Goal: Task Accomplishment & Management: Manage account settings

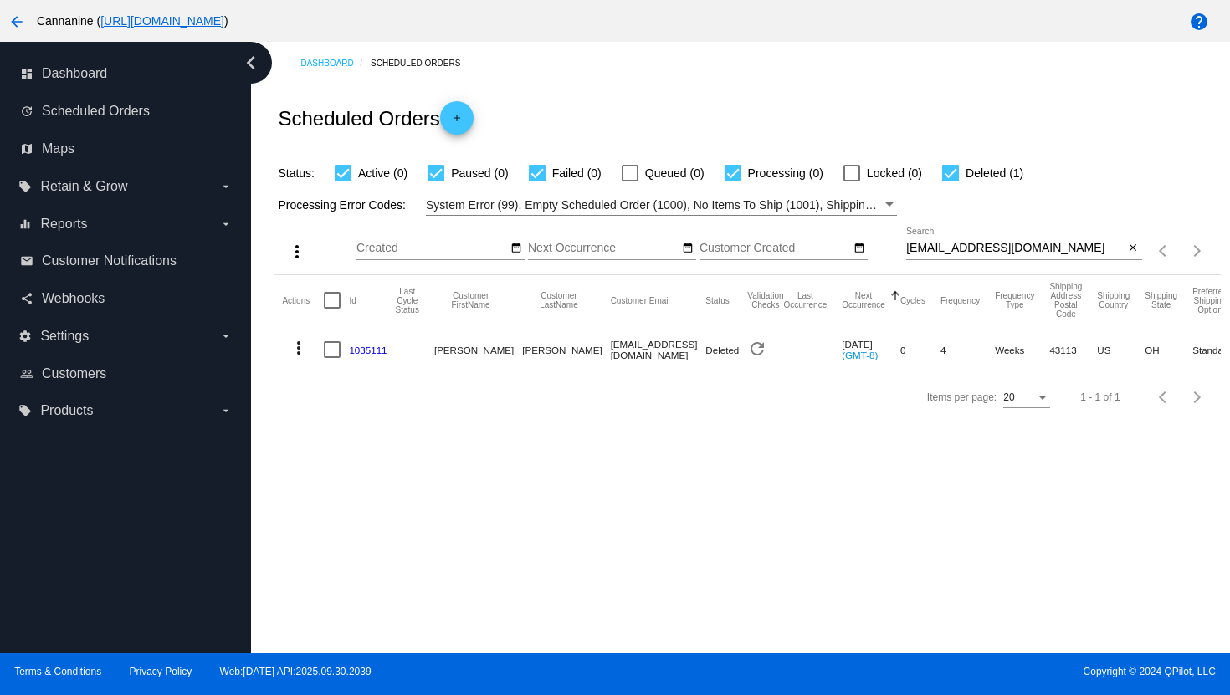
click at [929, 248] on input "[EMAIL_ADDRESS][DOMAIN_NAME]" at bounding box center [1015, 248] width 218 height 13
click at [929, 250] on input "[EMAIL_ADDRESS][DOMAIN_NAME]" at bounding box center [1015, 248] width 218 height 13
paste input "[EMAIL_ADDRESS][DOMAIN_NAME]"
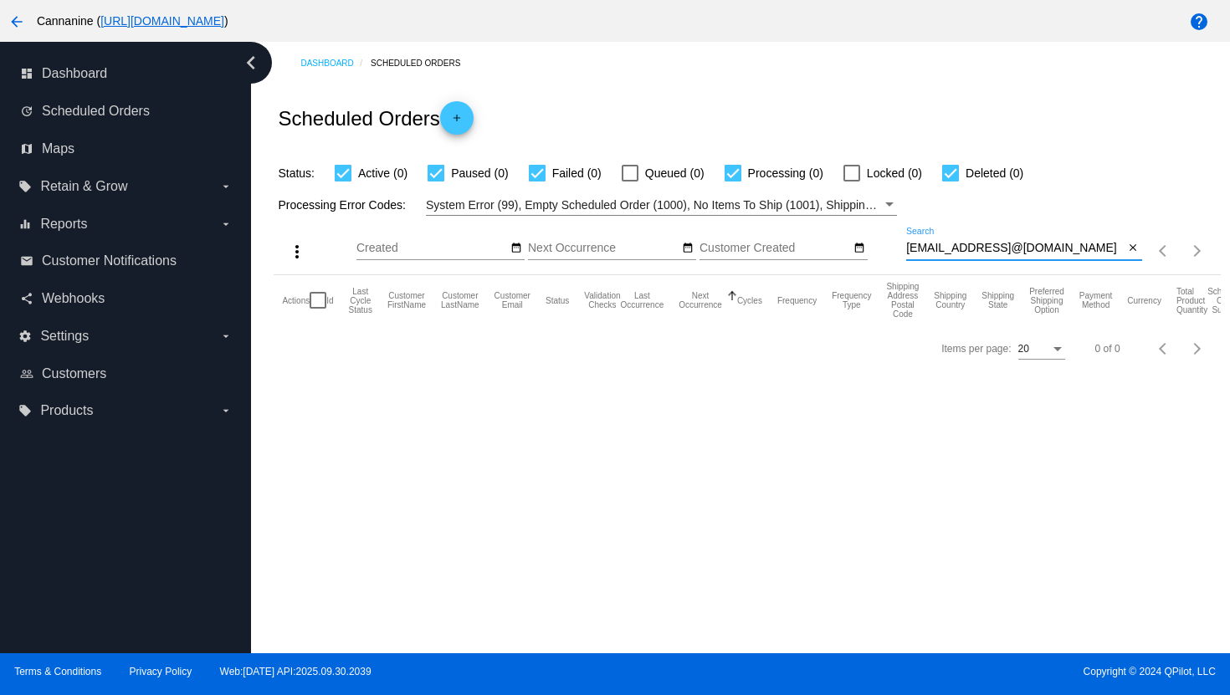
click at [1009, 250] on input "[EMAIL_ADDRESS]@[DOMAIN_NAME]" at bounding box center [1015, 248] width 218 height 13
paste input "dancenowtmb@ao"
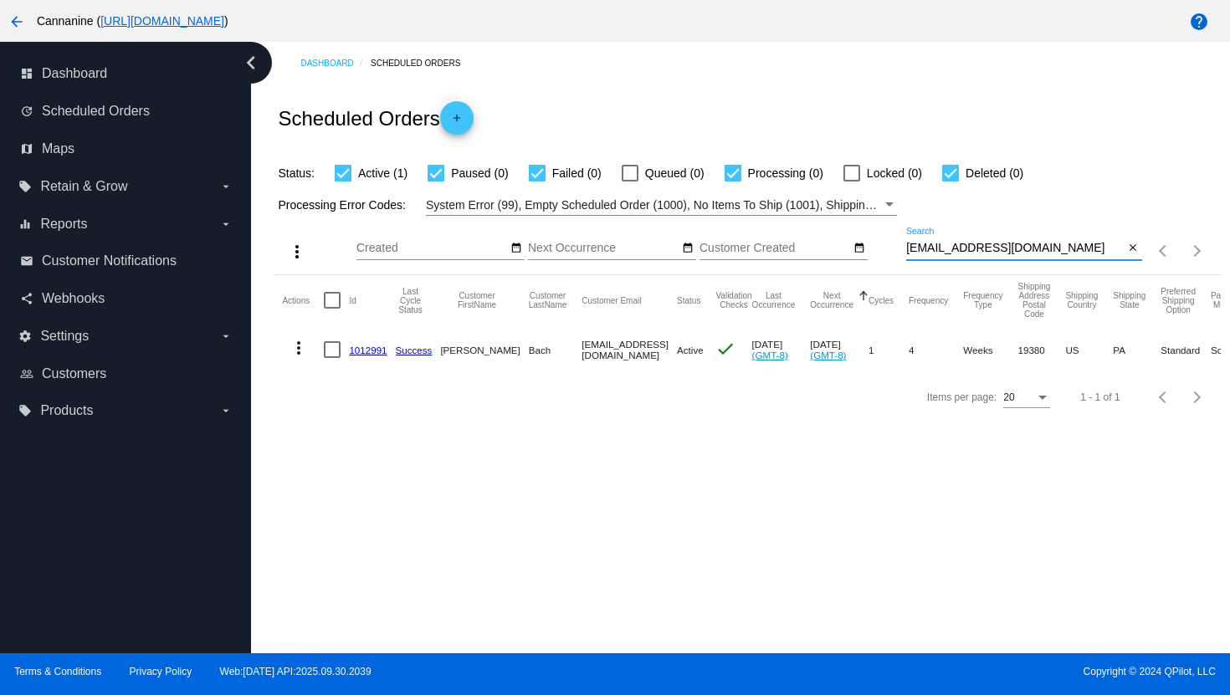
type input "[EMAIL_ADDRESS][DOMAIN_NAME]"
click at [299, 346] on mat-icon "more_vert" at bounding box center [299, 348] width 20 height 20
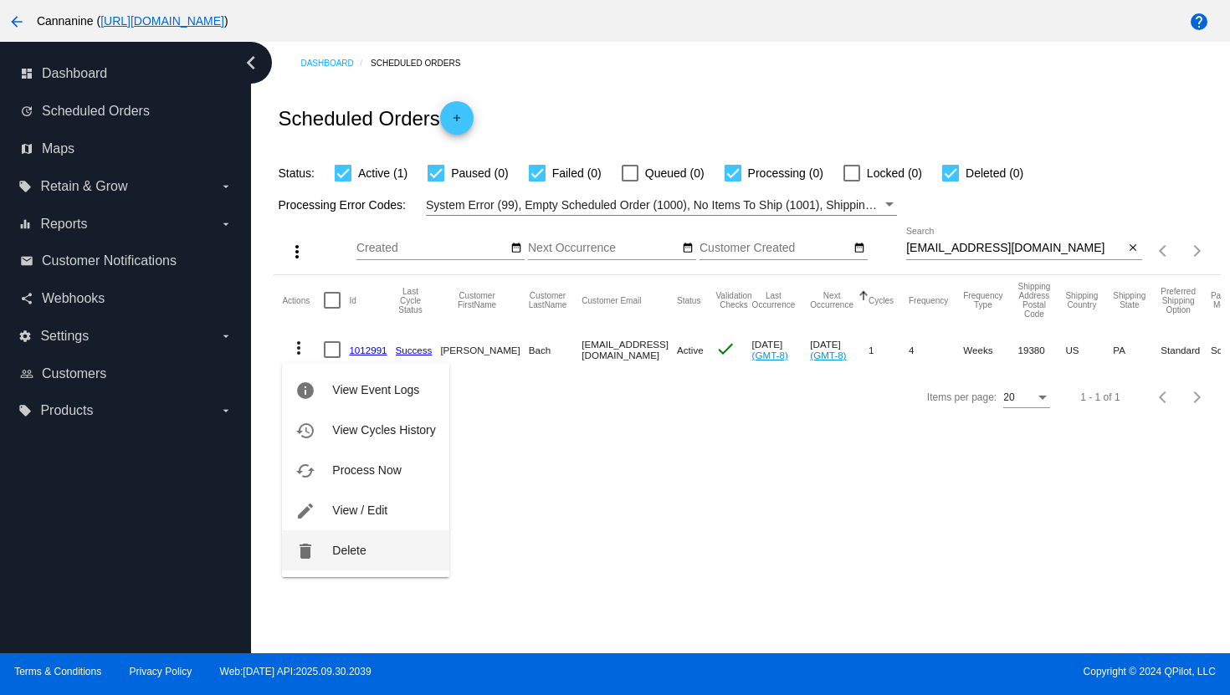
click at [320, 550] on button "delete Delete" at bounding box center [365, 550] width 166 height 40
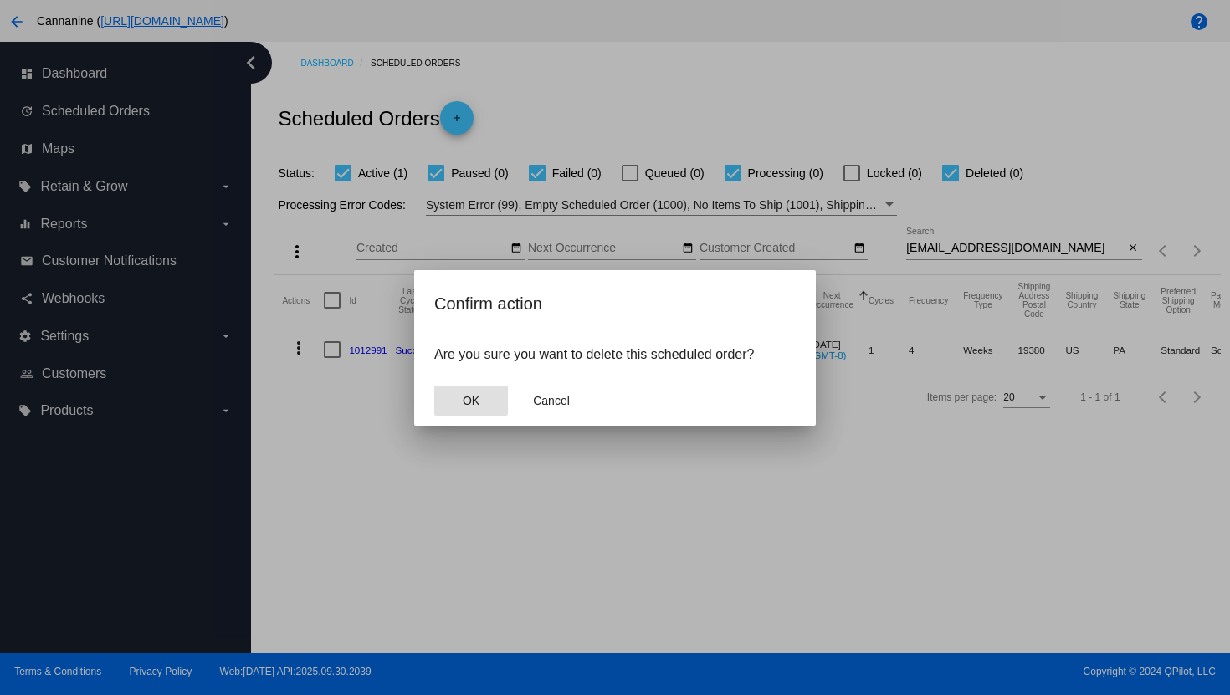
click at [461, 400] on button "OK" at bounding box center [471, 401] width 74 height 30
